Goal: Transaction & Acquisition: Purchase product/service

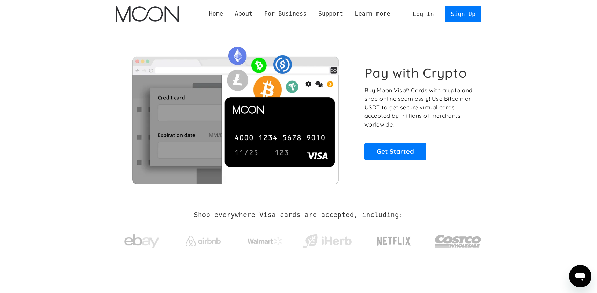
click at [420, 10] on link "Log In" at bounding box center [423, 13] width 33 height 15
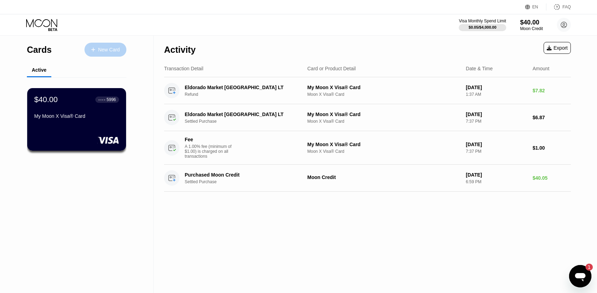
click at [109, 48] on div "New Card" at bounding box center [109, 50] width 22 height 6
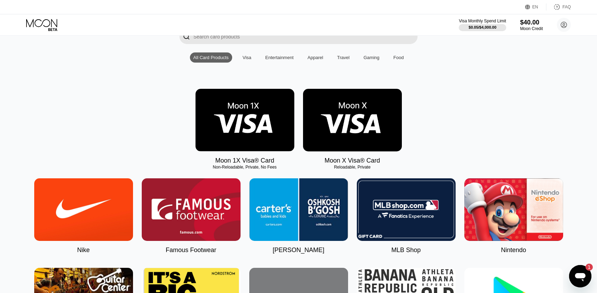
scroll to position [33, 0]
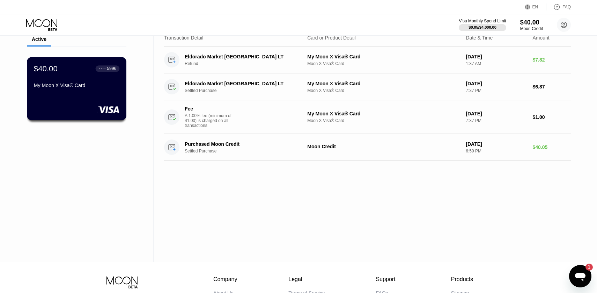
scroll to position [12, 0]
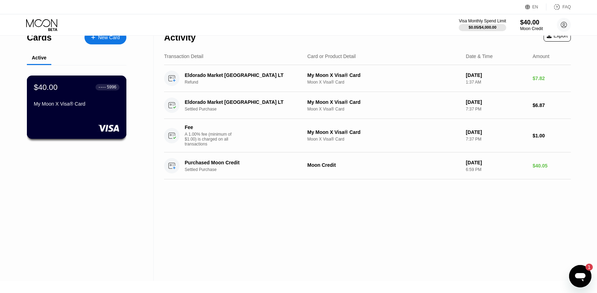
click at [114, 122] on div "$40.00 ● ● ● ● 5996 My Moon X Visa® Card" at bounding box center [77, 106] width 100 height 63
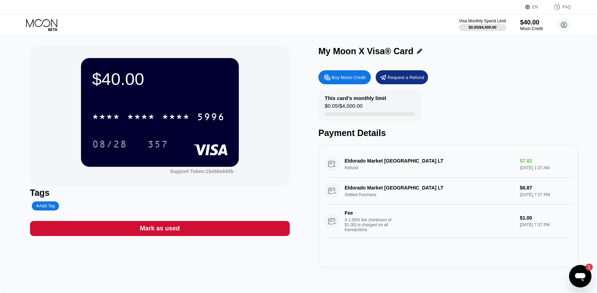
click at [351, 76] on div "Buy Moon Credit" at bounding box center [349, 77] width 34 height 6
type input "0"
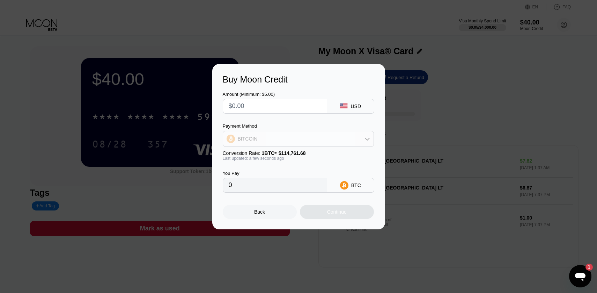
click at [312, 143] on div "BITCOIN" at bounding box center [298, 139] width 150 height 14
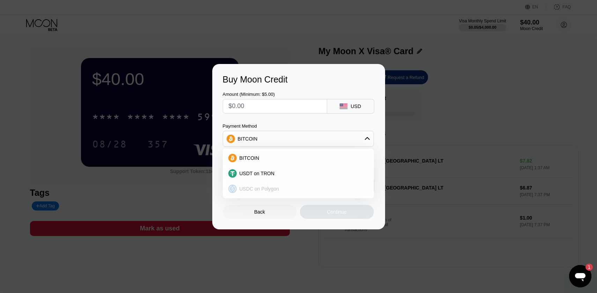
click at [324, 186] on div "USDC on Polygon" at bounding box center [303, 189] width 132 height 6
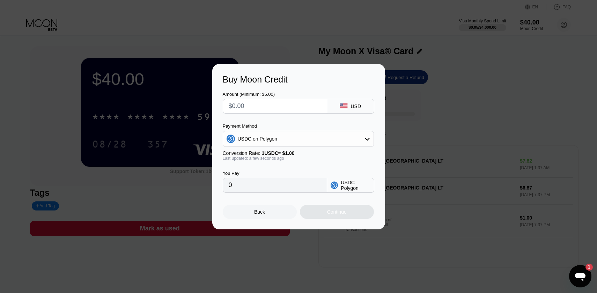
click at [296, 104] on input "text" at bounding box center [275, 106] width 93 height 14
type input "$17"
type input "1.00000000"
type input "$17."
type input "17.00000000"
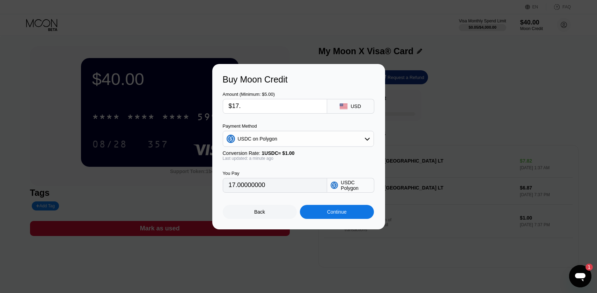
type input "$17.5"
type input "17.50000000"
click at [329, 212] on div "Continue" at bounding box center [337, 212] width 20 height 6
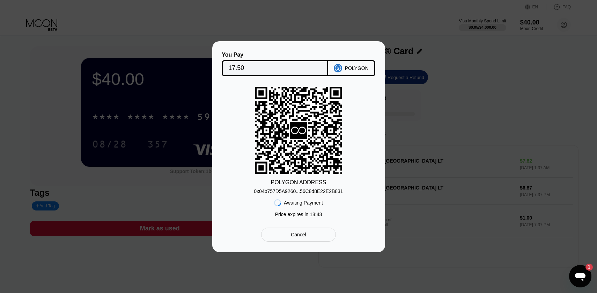
click at [298, 190] on div "0x04b757D5A9260...56C8d8E22E2B831" at bounding box center [298, 191] width 89 height 6
click at [273, 129] on icon at bounding box center [298, 130] width 87 height 86
click at [334, 162] on icon at bounding box center [298, 130] width 87 height 86
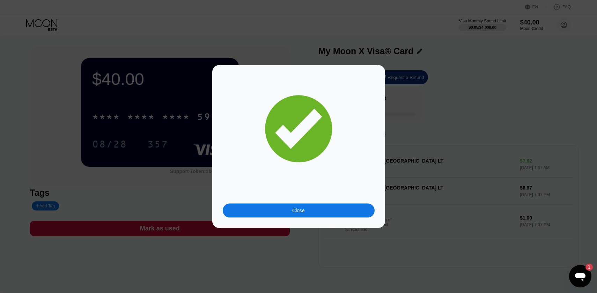
click at [297, 209] on div "Close" at bounding box center [298, 210] width 13 height 6
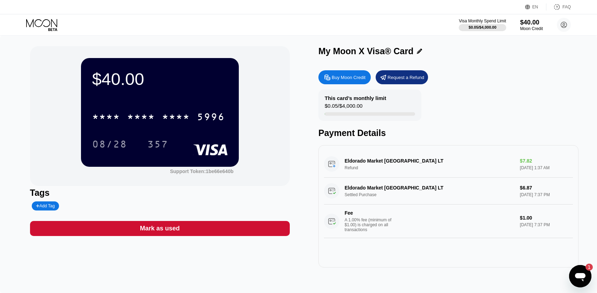
click at [414, 1] on div "EN Language Select an item Save FAQ" at bounding box center [298, 7] width 597 height 14
click at [469, 28] on div "$0.05 / $4,000.00" at bounding box center [482, 27] width 28 height 4
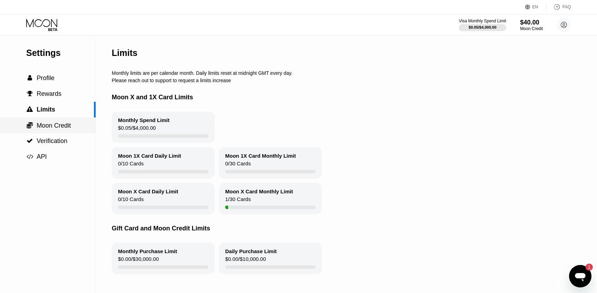
click at [46, 133] on div " Moon Credit" at bounding box center [48, 125] width 96 height 16
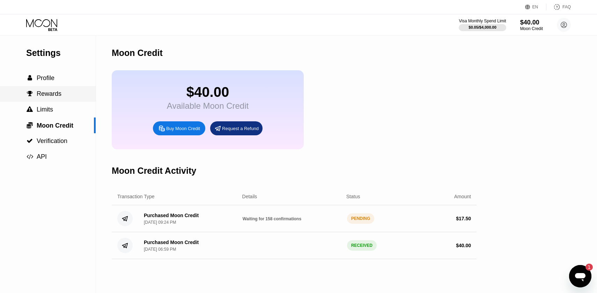
click at [51, 95] on span "Rewards" at bounding box center [49, 93] width 25 height 7
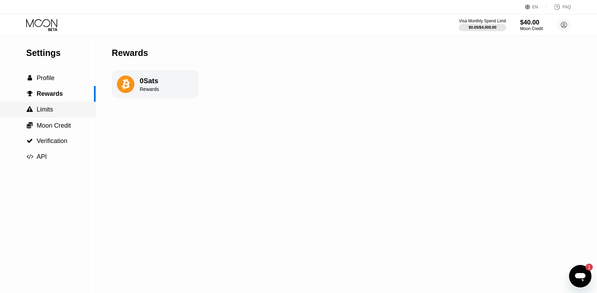
click at [62, 122] on span "Moon Credit" at bounding box center [54, 125] width 34 height 7
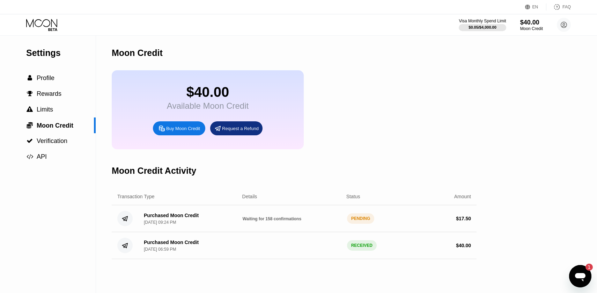
click at [324, 214] on div "Purchased Moon Credit Sep 20, 2025, 09:24 PM Waiting for 158 confirmations PEND…" at bounding box center [294, 218] width 365 height 27
click at [310, 213] on div "Purchased Moon Credit Sep 20, 2025, 09:24 PM Waiting for 158 confirmations PEND…" at bounding box center [294, 218] width 365 height 27
click at [371, 247] on div "RECEIVED" at bounding box center [362, 245] width 30 height 10
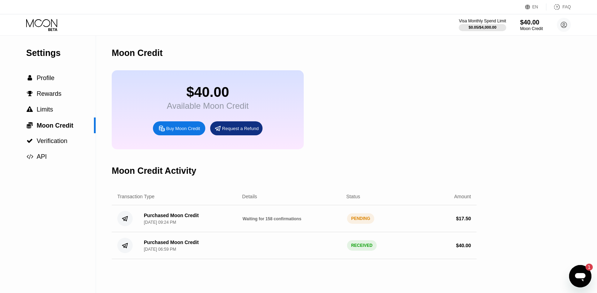
click at [368, 221] on div "PENDING" at bounding box center [361, 218] width 28 height 10
click at [377, 136] on div "$40.00 Available Moon Credit Buy Moon Credit Request a Refund" at bounding box center [294, 109] width 365 height 79
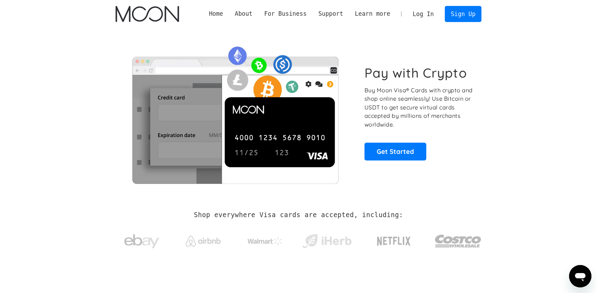
click at [420, 12] on link "Log In" at bounding box center [423, 13] width 33 height 15
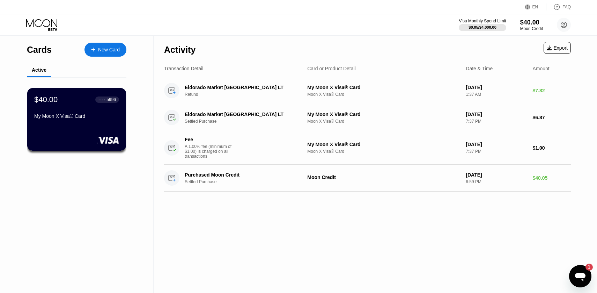
click at [455, 64] on div "Transaction Detail Card or Product Detail Date & Time Amount" at bounding box center [367, 68] width 407 height 17
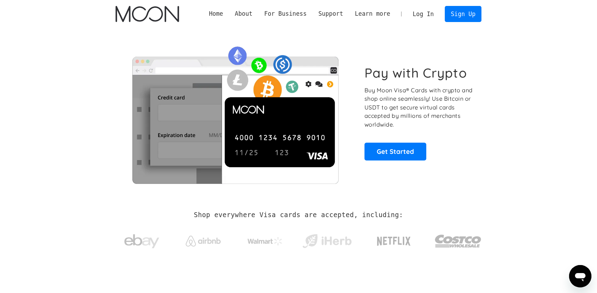
click at [428, 11] on link "Log In" at bounding box center [423, 13] width 33 height 15
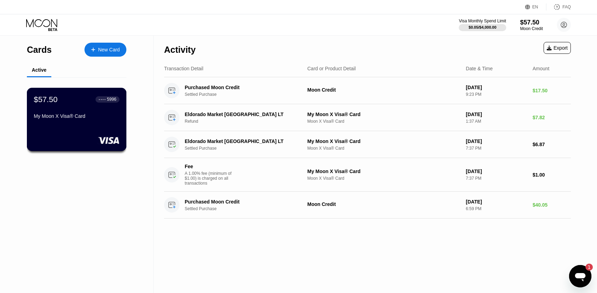
click at [74, 112] on div "$57.50 ● ● ● ● 5996 My Moon X Visa® Card" at bounding box center [77, 108] width 86 height 27
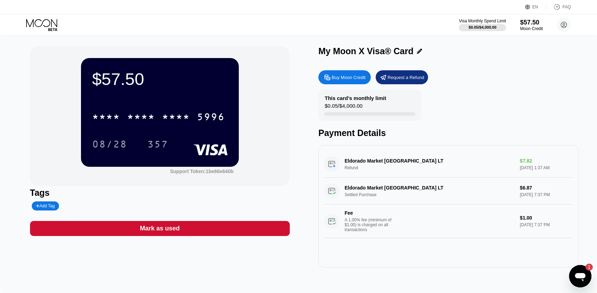
click at [227, 90] on div "$57.50 * * * * * * * * * * * * 5996 08/28 357" at bounding box center [160, 112] width 158 height 108
click at [346, 80] on div "Buy Moon Credit" at bounding box center [344, 77] width 52 height 14
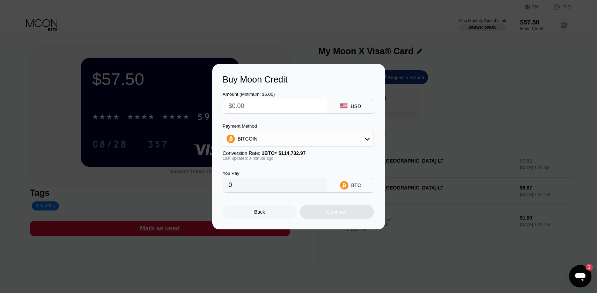
click at [324, 132] on div "BITCOIN" at bounding box center [298, 139] width 150 height 14
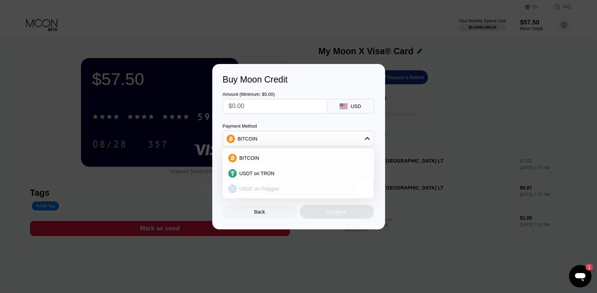
click at [294, 190] on div "USDC on Polygon" at bounding box center [303, 189] width 132 height 6
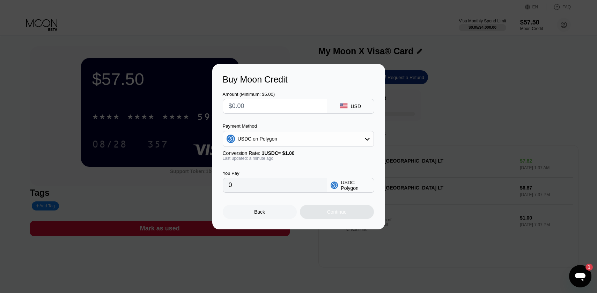
click at [297, 101] on input "text" at bounding box center [275, 106] width 93 height 14
type input "$5"
type input "5.00000000"
click at [337, 206] on div "Continue" at bounding box center [337, 212] width 74 height 14
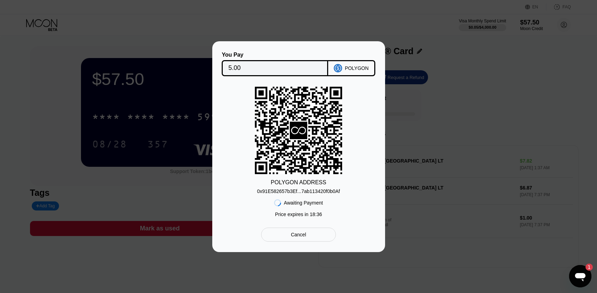
click at [242, 69] on input "5.00" at bounding box center [274, 68] width 93 height 14
click at [354, 66] on div "POLYGON" at bounding box center [357, 68] width 24 height 6
click at [356, 66] on div "POLYGON" at bounding box center [357, 68] width 24 height 6
click at [294, 234] on div "Cancel" at bounding box center [298, 234] width 15 height 6
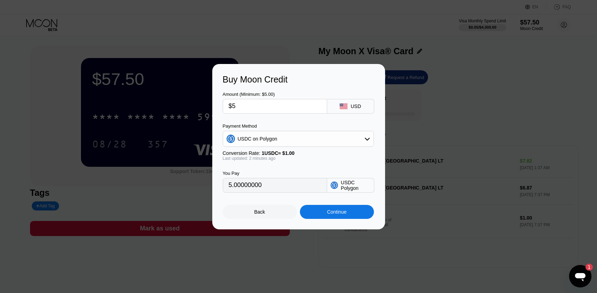
click at [292, 133] on div "USDC on Polygon" at bounding box center [298, 139] width 150 height 14
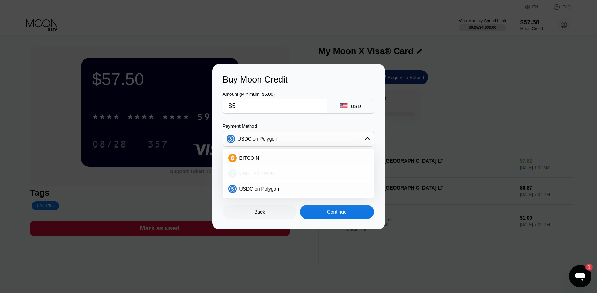
click at [291, 172] on div "USDT on TRON" at bounding box center [303, 173] width 132 height 6
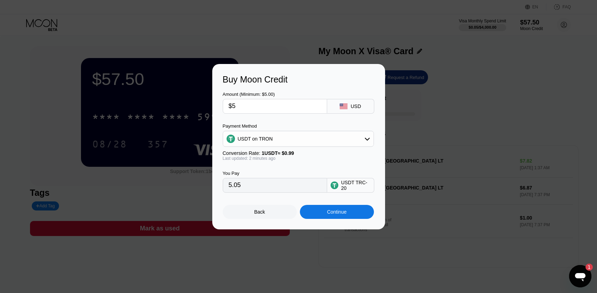
click at [298, 118] on div "Amount (Minimum: $5.00) $5 USD Payment Method USDT on TRON Conversion Rate: 1 U…" at bounding box center [299, 138] width 152 height 108
click at [298, 127] on div "Payment Method" at bounding box center [298, 125] width 151 height 5
click at [298, 139] on div "USDT on TRON" at bounding box center [298, 139] width 150 height 14
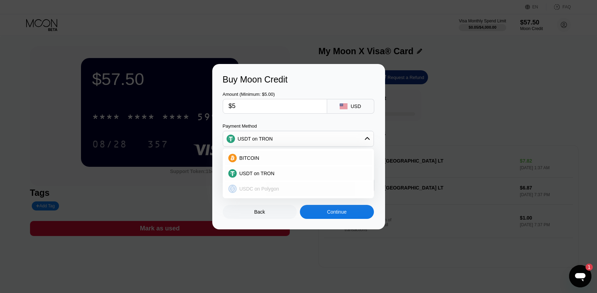
click at [298, 185] on div "USDC on Polygon" at bounding box center [298, 189] width 147 height 14
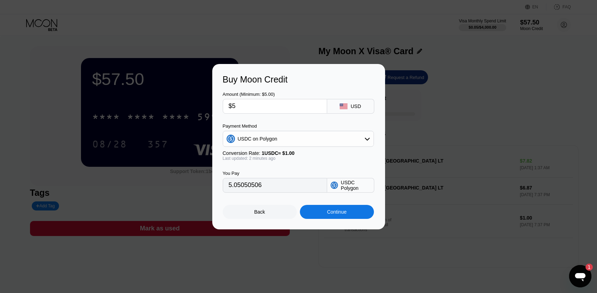
type input "5.00000000"
click at [472, 111] on div "Buy Moon Credit Amount (Minimum: $5.00) $5 USD Payment Method USDC on Polygon C…" at bounding box center [298, 146] width 597 height 165
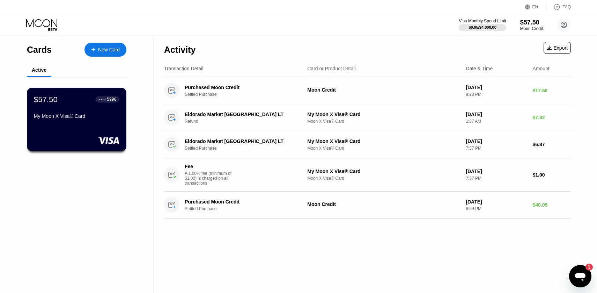
click at [100, 107] on div "$57.50 ● ● ● ● 5996 My Moon X Visa® Card" at bounding box center [77, 108] width 86 height 27
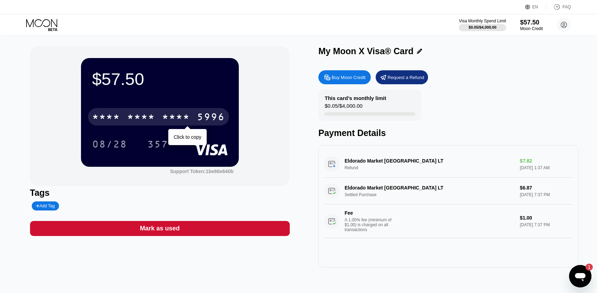
click at [190, 115] on div "* * * *" at bounding box center [176, 117] width 28 height 11
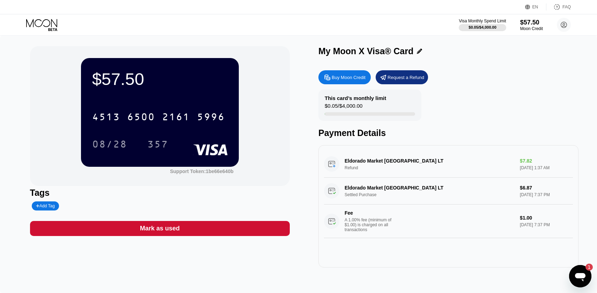
click at [110, 136] on div "08/28" at bounding box center [109, 143] width 45 height 17
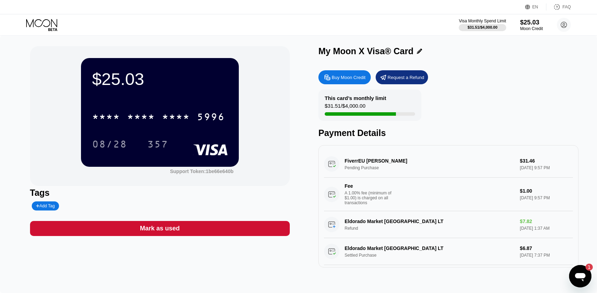
click at [383, 96] on div "This card’s monthly limit" at bounding box center [355, 98] width 61 height 6
drag, startPoint x: 388, startPoint y: 113, endPoint x: 426, endPoint y: 113, distance: 38.1
click at [426, 113] on div "This card’s monthly limit $31.51 / $4,000.00 Payment Details" at bounding box center [448, 113] width 260 height 49
